Goal: Check status: Check status

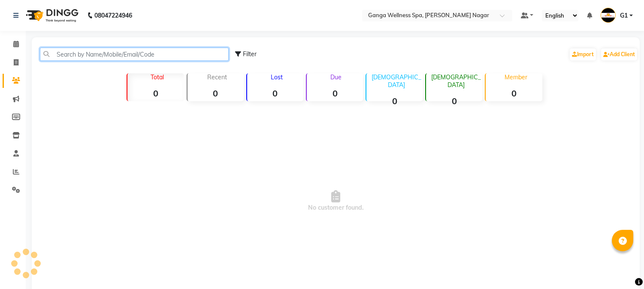
click at [104, 56] on input "text" at bounding box center [134, 54] width 189 height 13
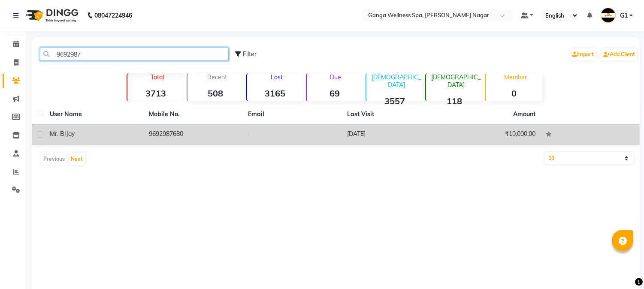
type input "9692987"
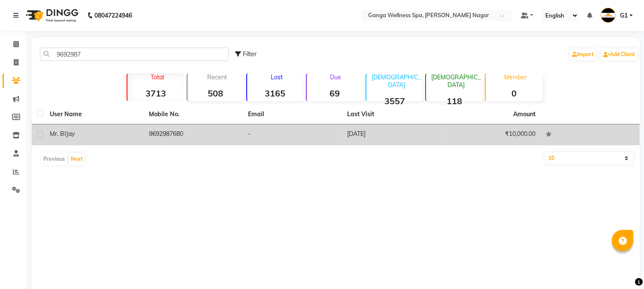
click at [124, 130] on div "Mr. BIJay" at bounding box center [94, 134] width 89 height 9
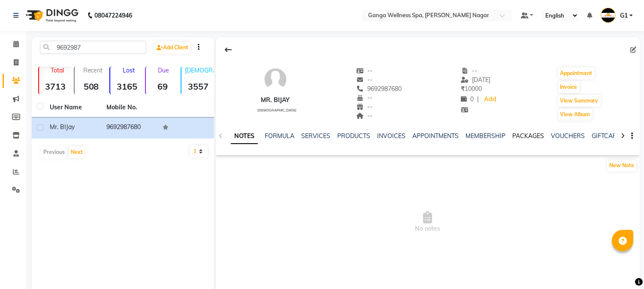
click at [531, 137] on link "PACKAGES" at bounding box center [529, 136] width 32 height 8
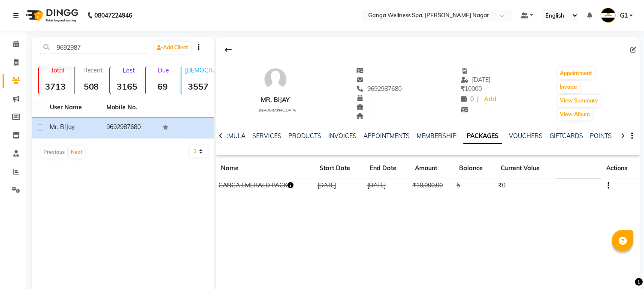
click at [293, 186] on icon "button" at bounding box center [291, 185] width 6 height 6
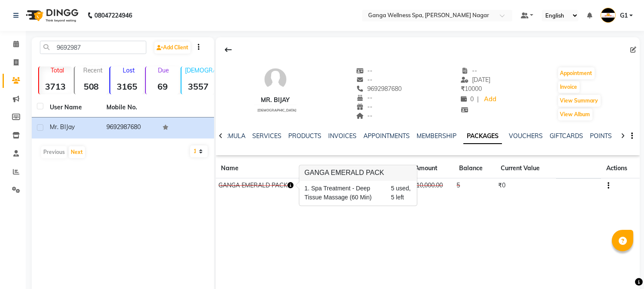
click at [281, 225] on div "Mr. BIJay [DEMOGRAPHIC_DATA] -- -- 9692987680 -- -- -- -- [DATE] ₹ 10000 0 | Ad…" at bounding box center [428, 166] width 424 height 258
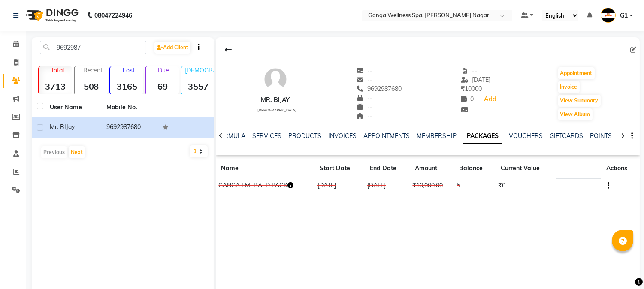
click at [293, 182] on button "button" at bounding box center [291, 185] width 6 height 9
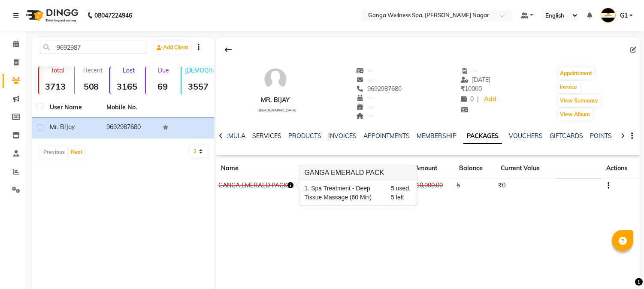
click at [275, 132] on link "SERVICES" at bounding box center [266, 136] width 29 height 8
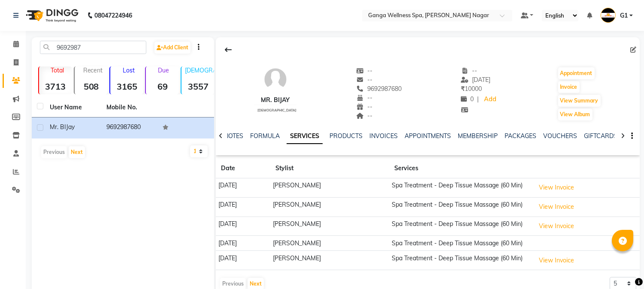
click at [311, 134] on link "SERVICES" at bounding box center [305, 136] width 36 height 15
click at [509, 132] on link "PACKAGES" at bounding box center [521, 136] width 32 height 8
